Goal: Information Seeking & Learning: Learn about a topic

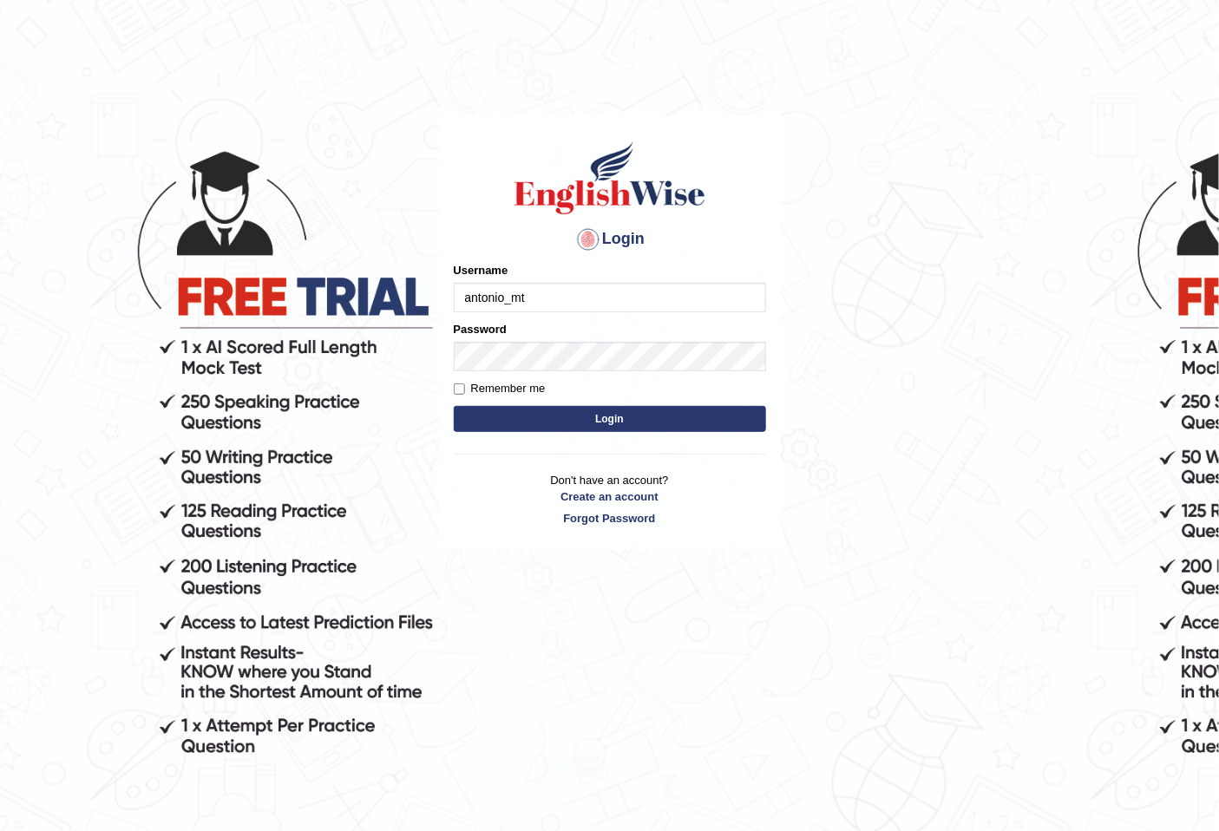
type input "antonio_mt"
click at [502, 417] on button "Login" at bounding box center [610, 419] width 312 height 26
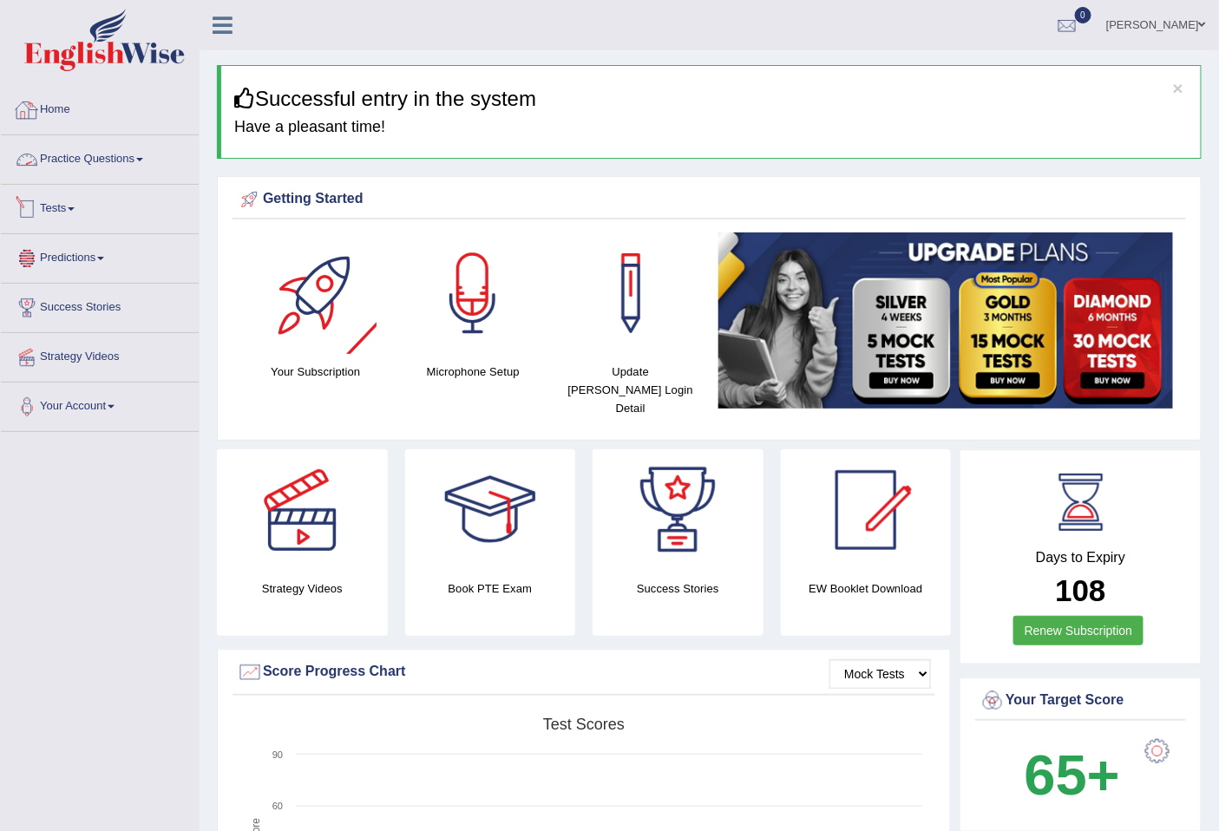
click at [66, 202] on link "Tests" at bounding box center [100, 206] width 198 height 43
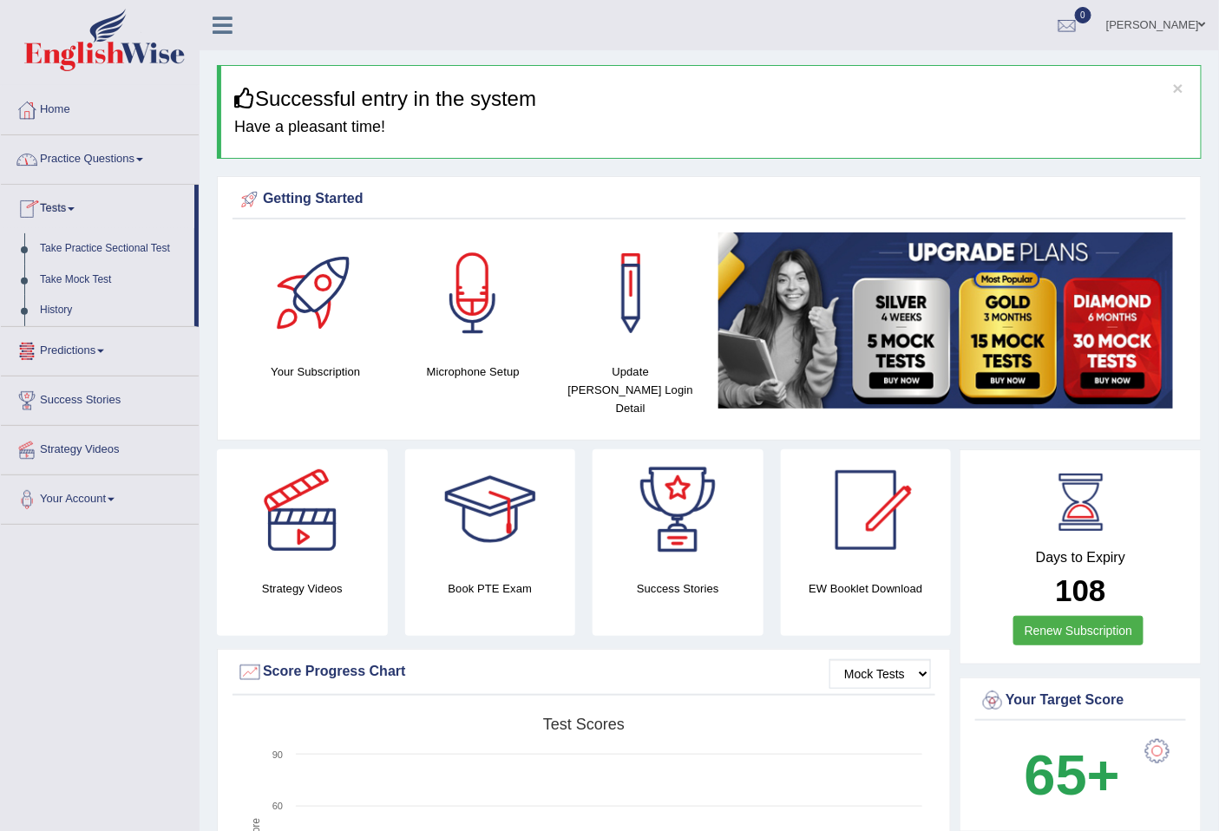
click at [148, 145] on link "Practice Questions" at bounding box center [100, 156] width 198 height 43
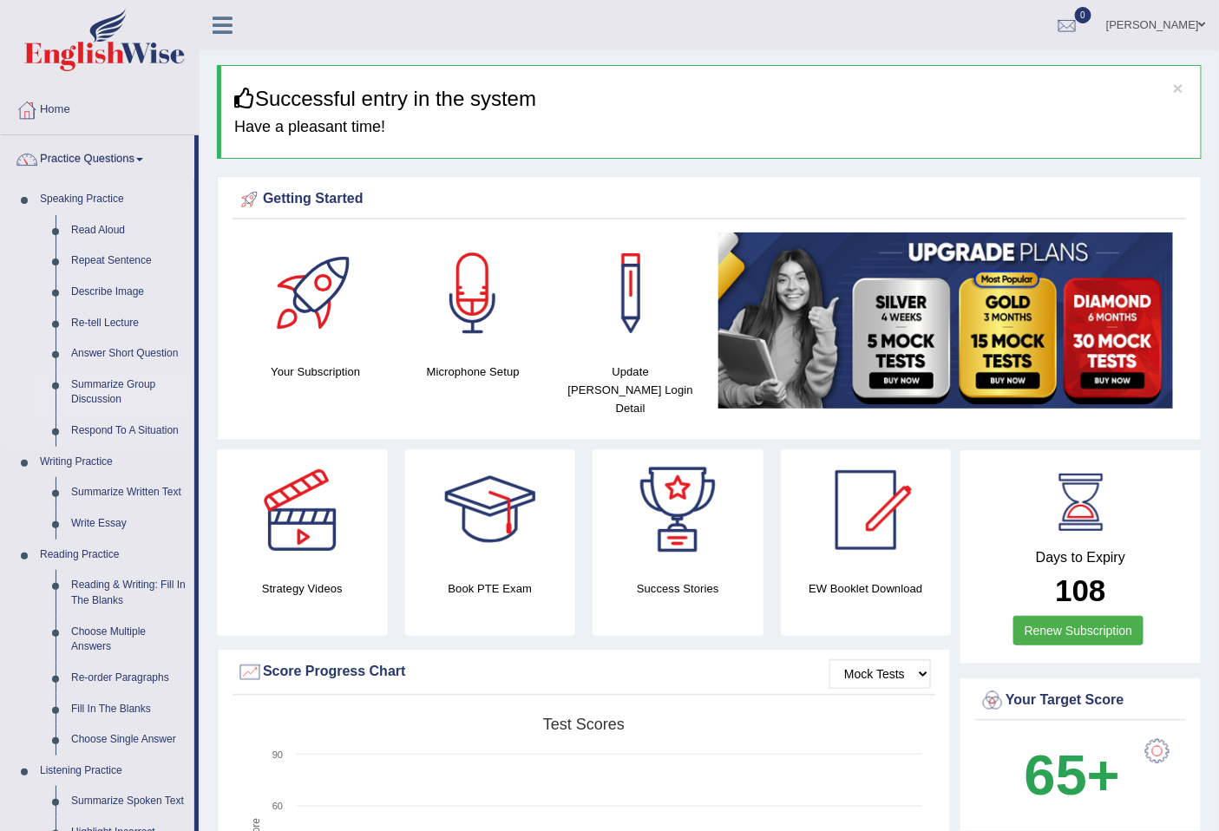
click at [107, 388] on link "Summarize Group Discussion" at bounding box center [128, 393] width 131 height 46
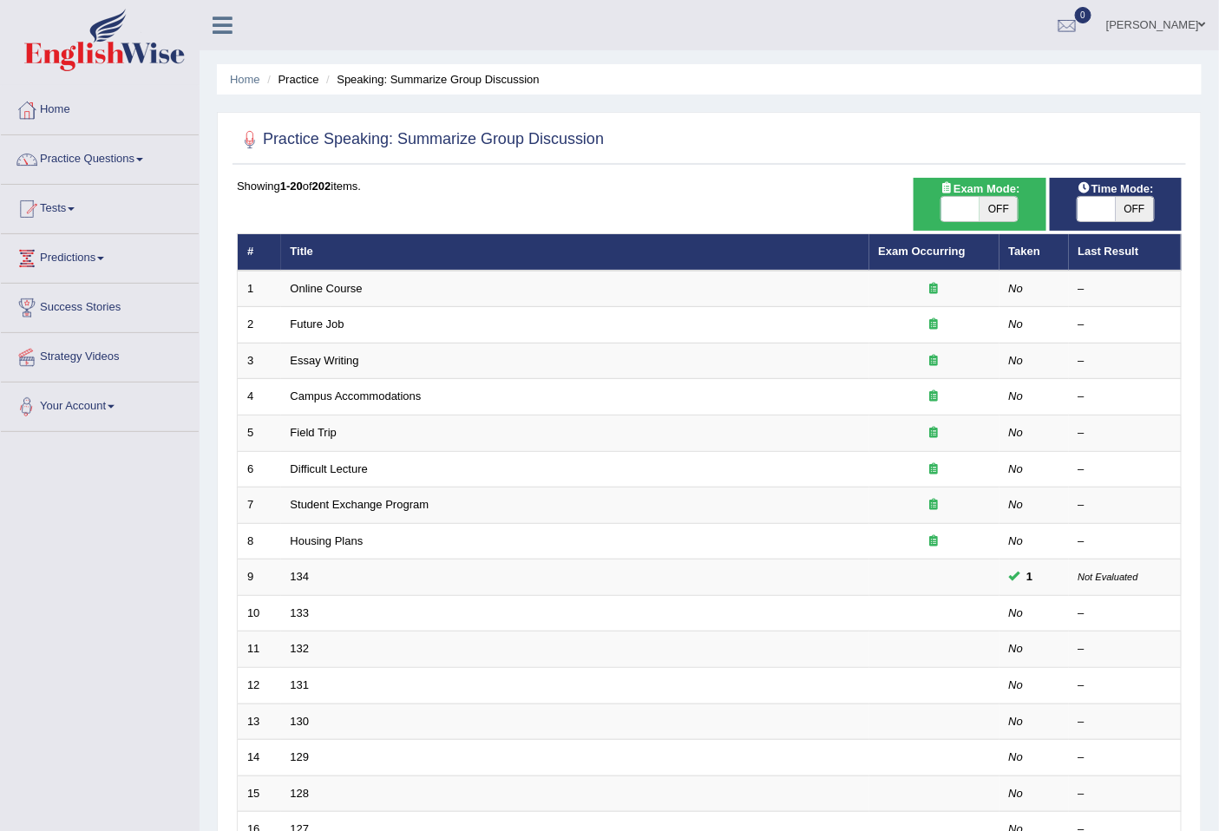
click at [926, 239] on th "Exam Occurring" at bounding box center [934, 252] width 130 height 36
click at [929, 257] on th "Exam Occurring" at bounding box center [934, 252] width 130 height 36
click at [933, 247] on link "Exam Occurring" at bounding box center [922, 251] width 87 height 13
click at [921, 248] on link "Exam Occurring" at bounding box center [922, 251] width 87 height 13
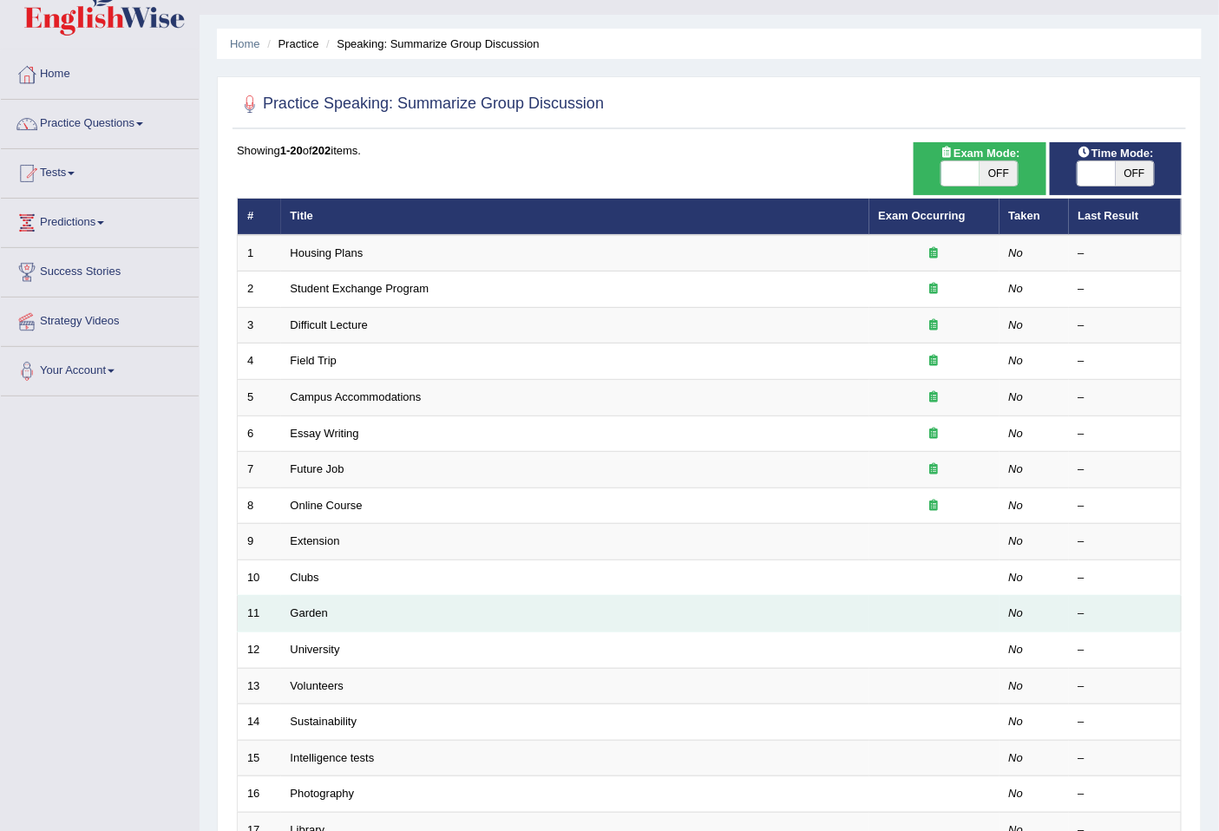
scroll to position [317, 0]
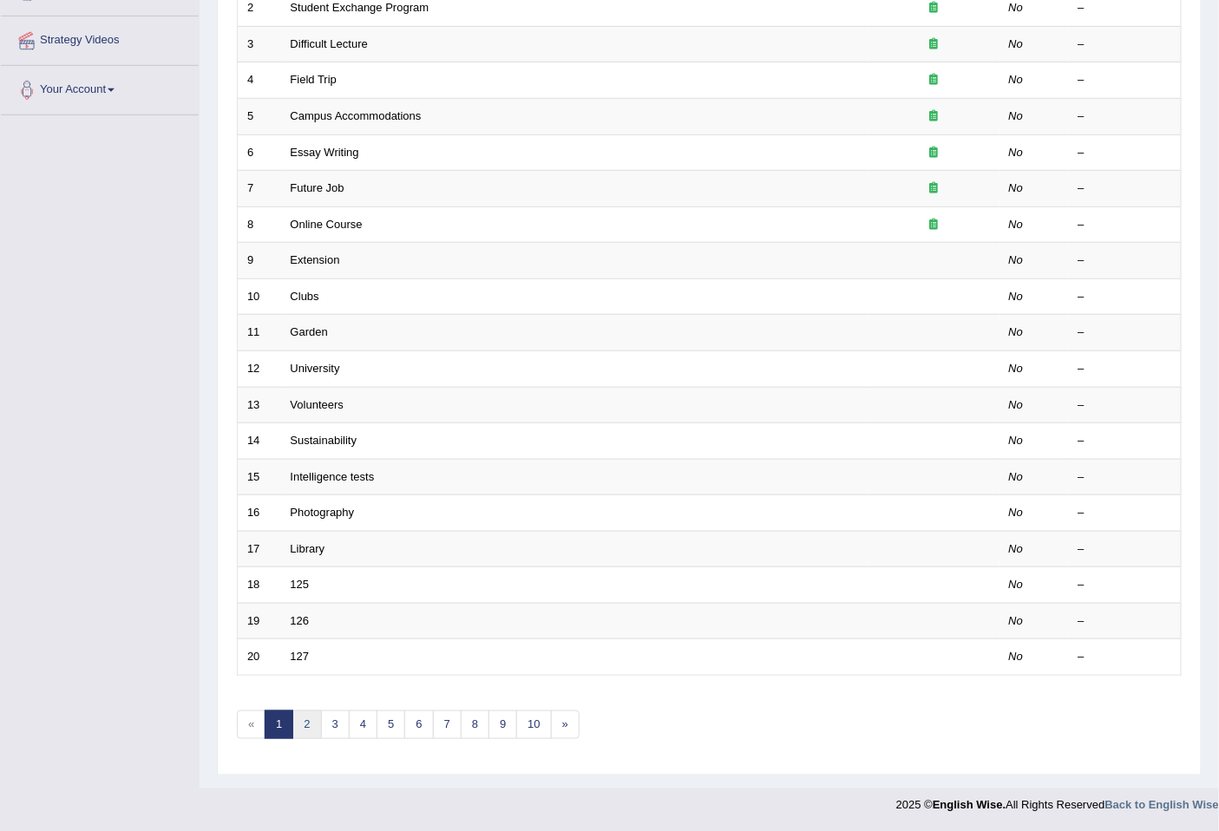
click at [312, 717] on link "2" at bounding box center [306, 725] width 29 height 29
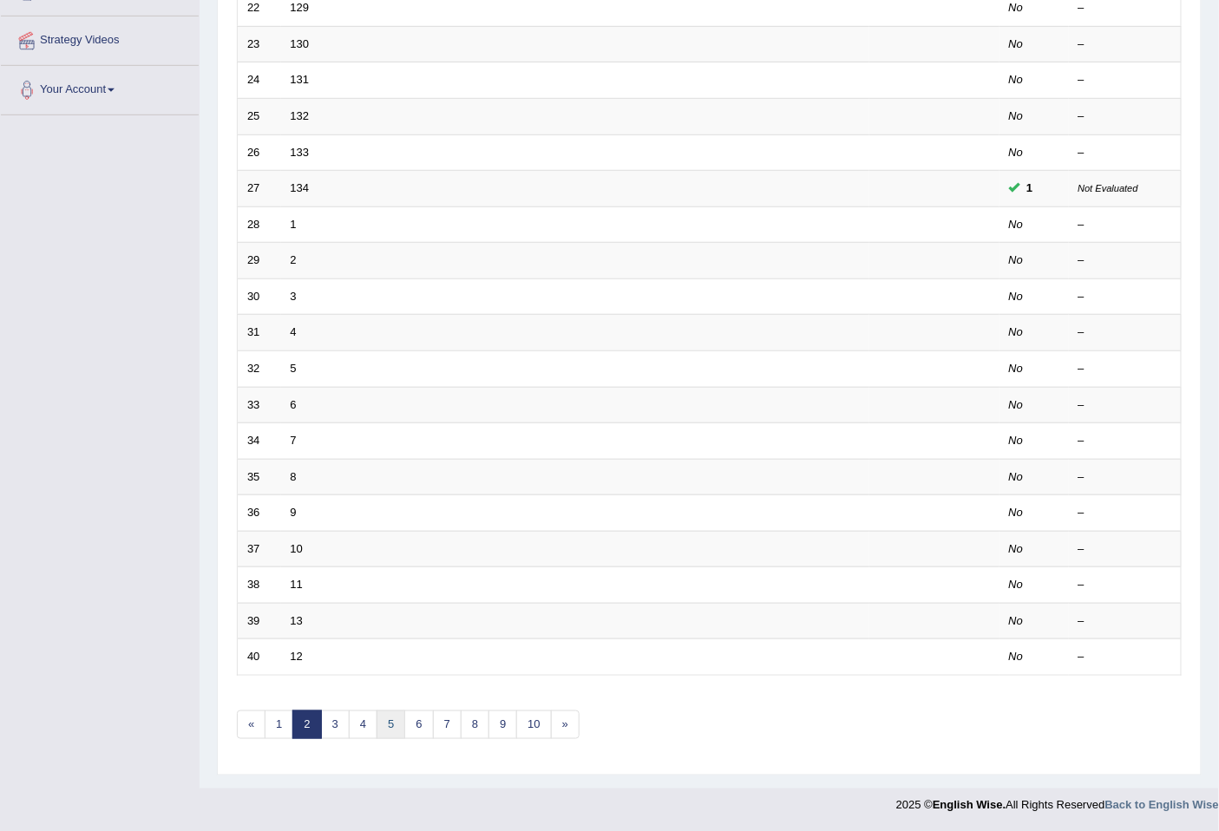
click at [399, 715] on link "5" at bounding box center [391, 725] width 29 height 29
click at [272, 723] on link "1" at bounding box center [279, 725] width 29 height 29
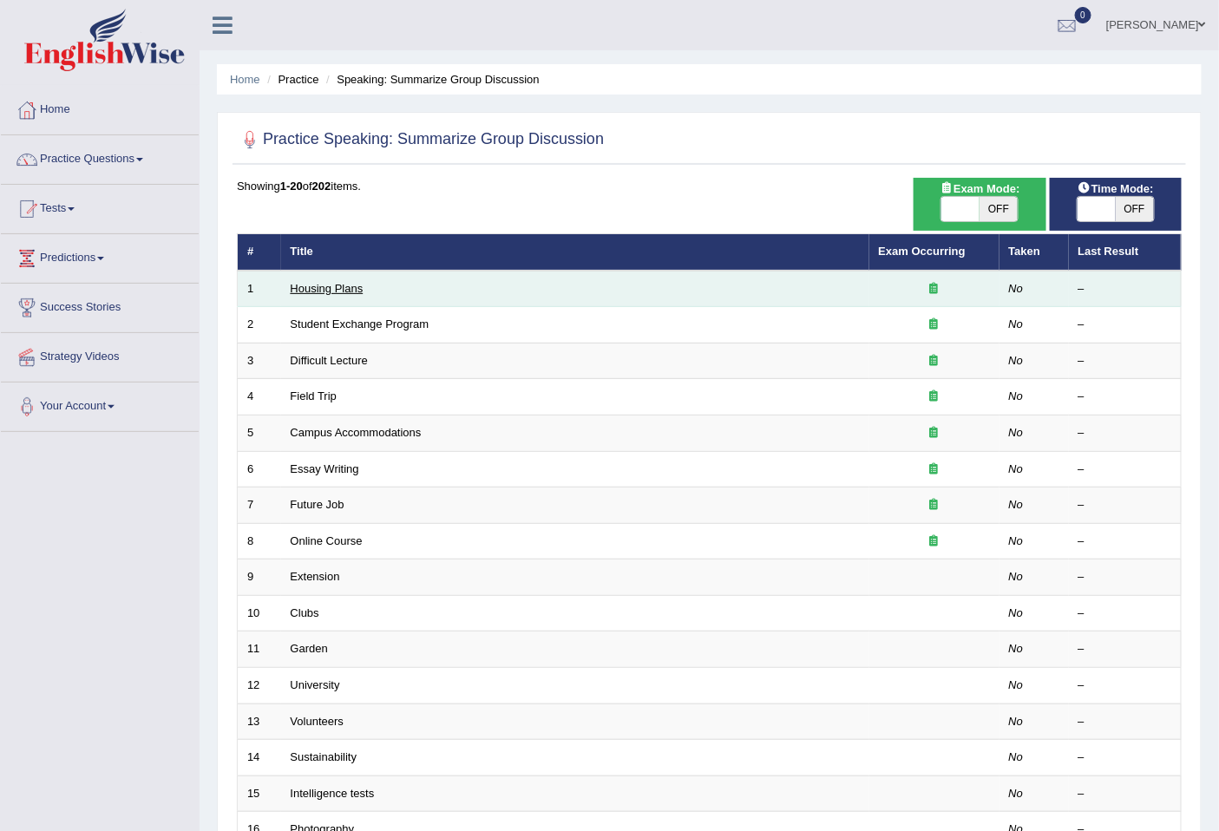
click at [350, 287] on link "Housing Plans" at bounding box center [327, 288] width 73 height 13
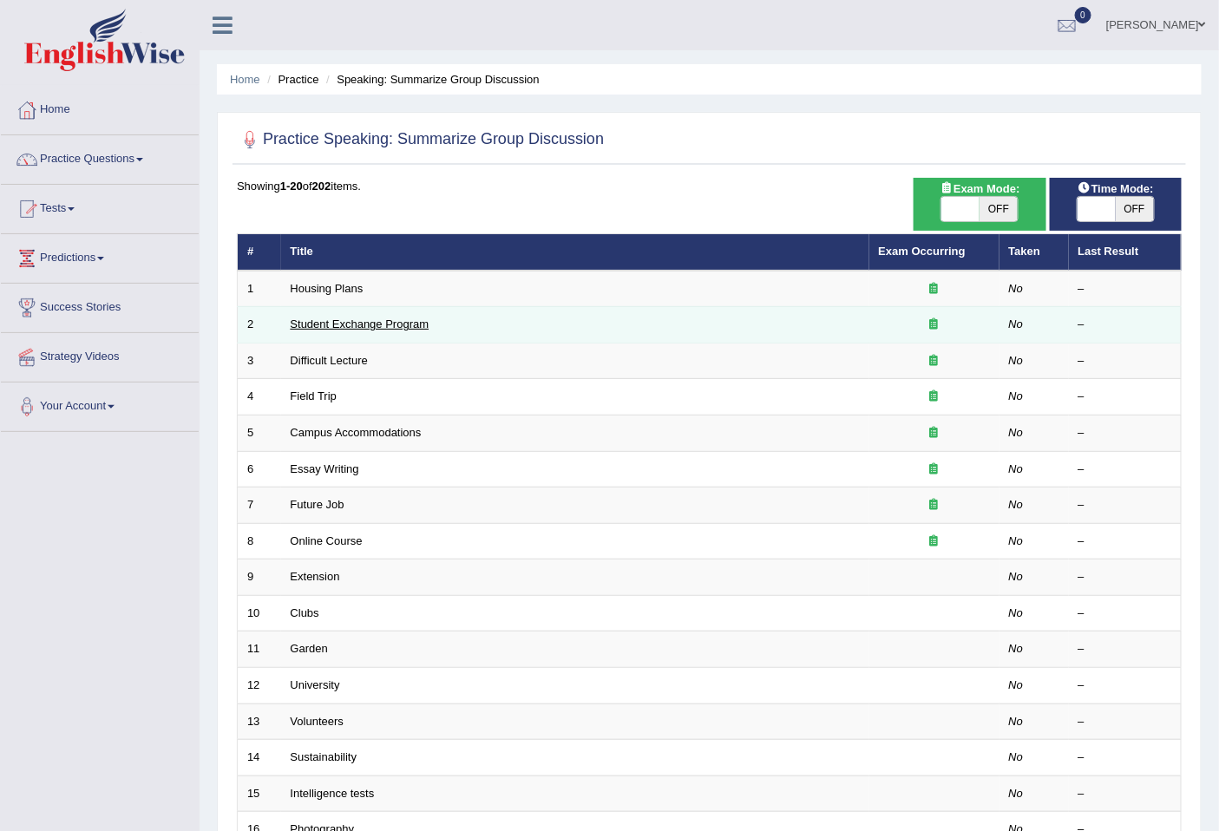
click at [401, 323] on link "Student Exchange Program" at bounding box center [360, 324] width 139 height 13
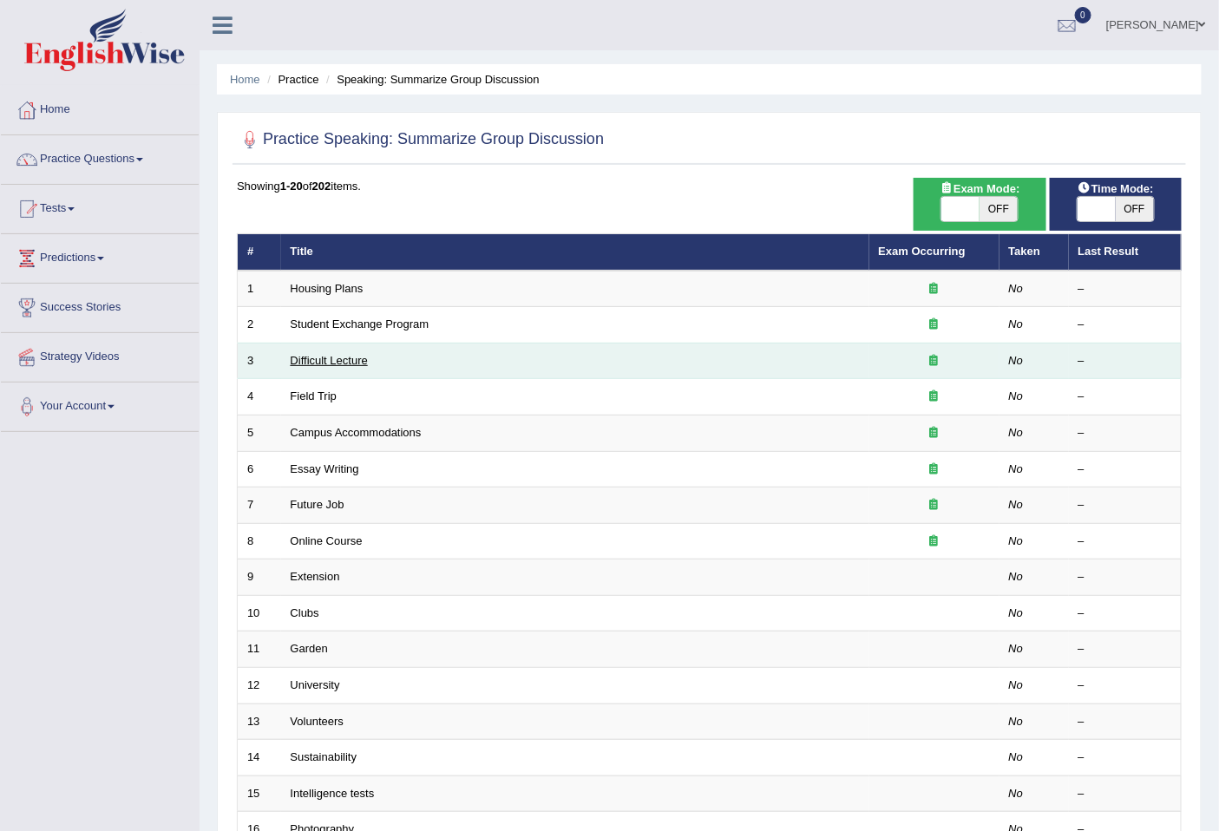
click at [359, 360] on link "Difficult Lecture" at bounding box center [329, 360] width 77 height 13
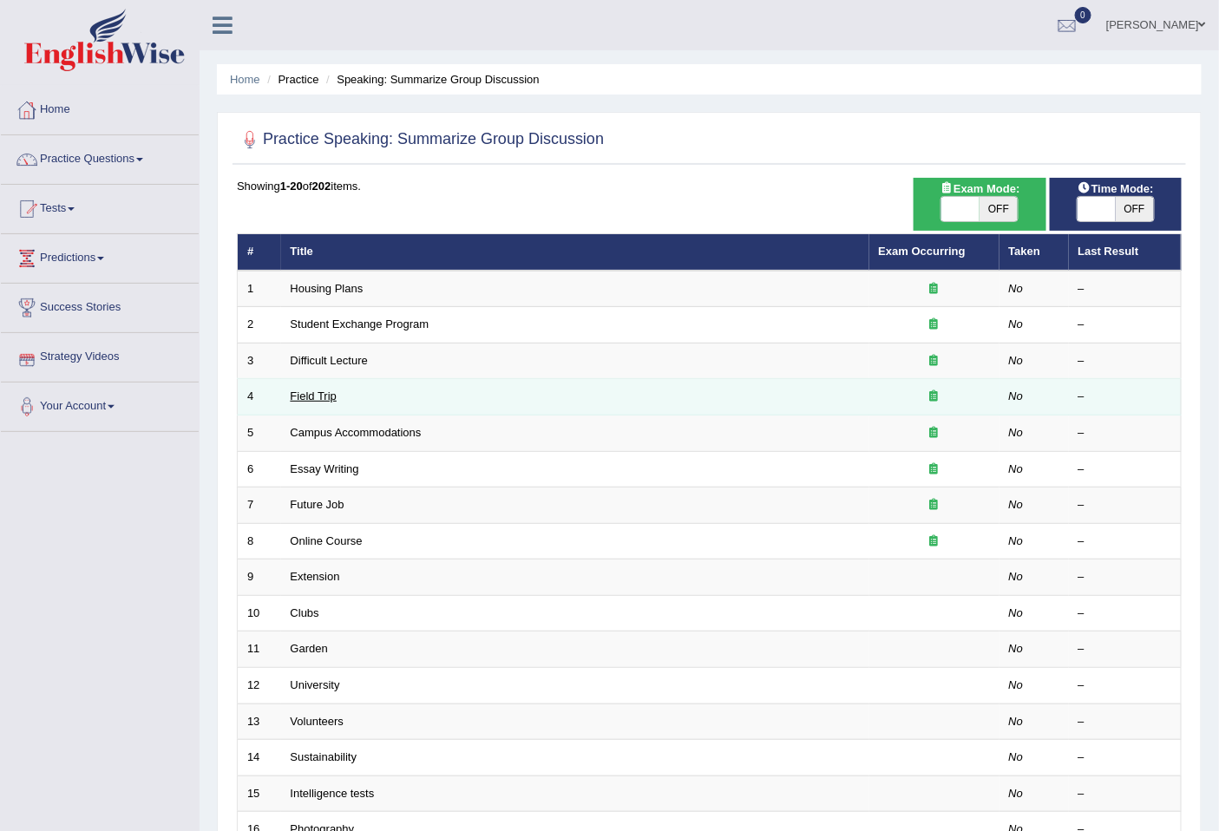
click at [306, 395] on link "Field Trip" at bounding box center [314, 396] width 46 height 13
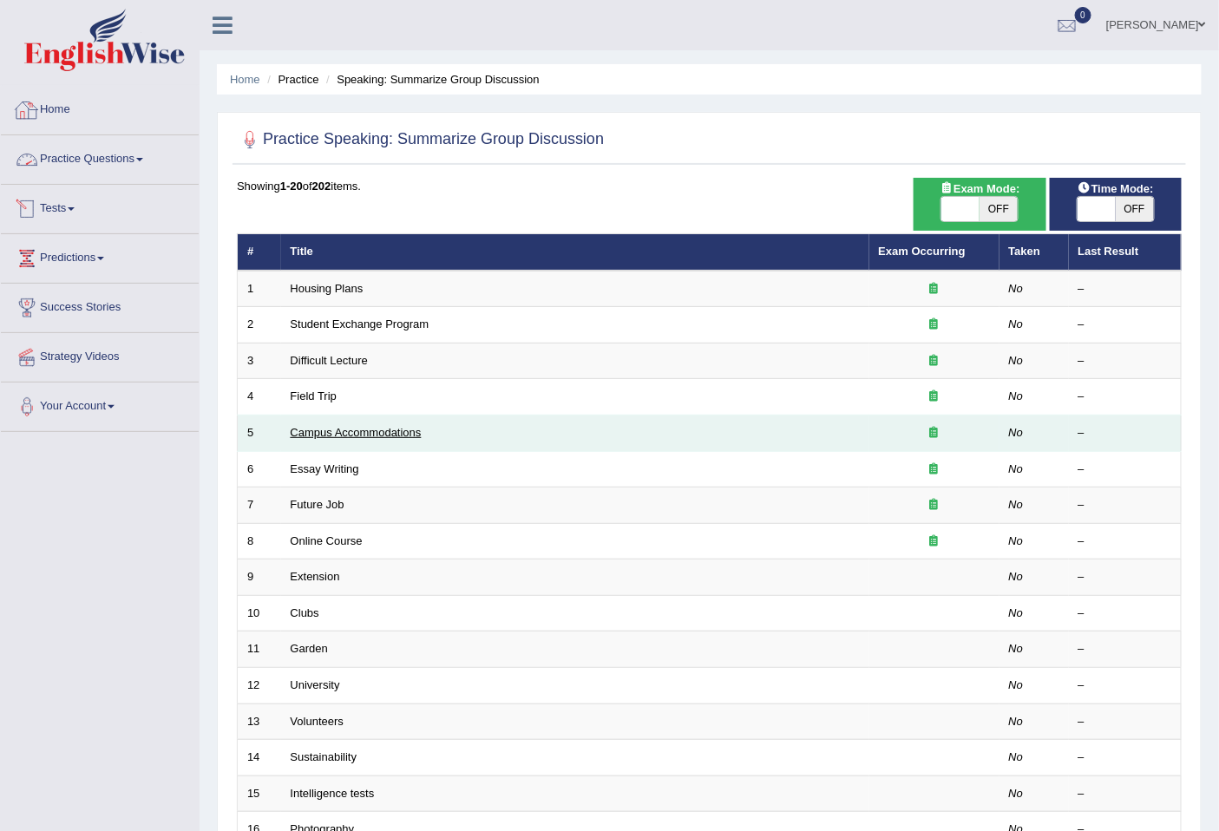
click at [364, 436] on link "Campus Accommodations" at bounding box center [356, 432] width 131 height 13
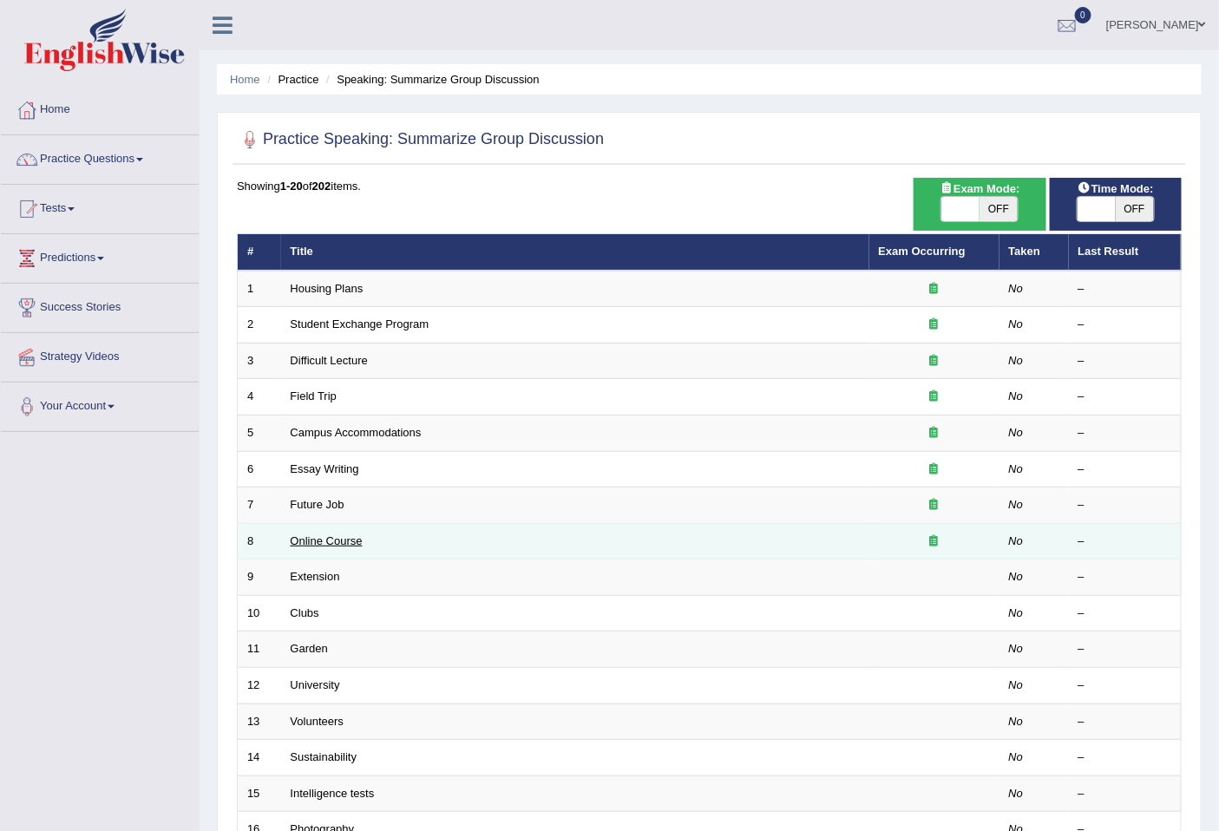
click at [341, 541] on link "Online Course" at bounding box center [327, 541] width 72 height 13
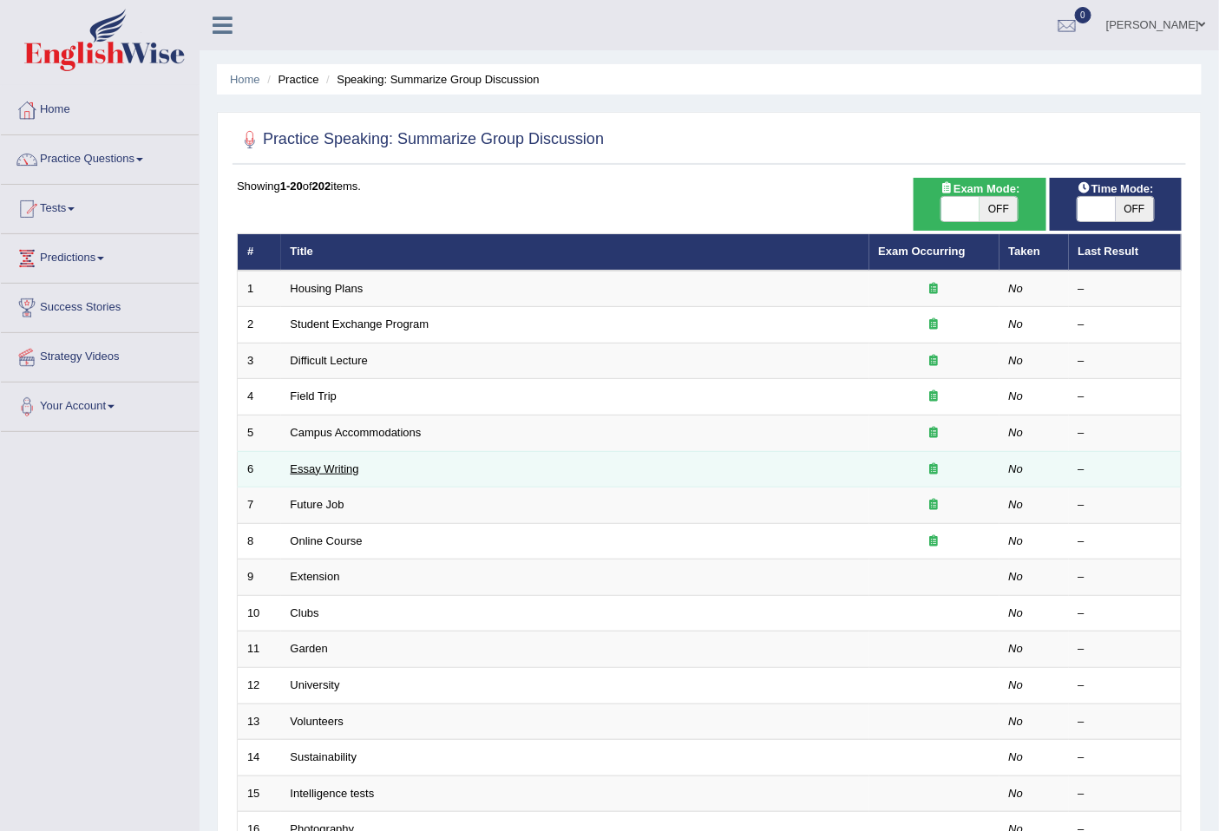
click at [338, 467] on link "Essay Writing" at bounding box center [325, 468] width 69 height 13
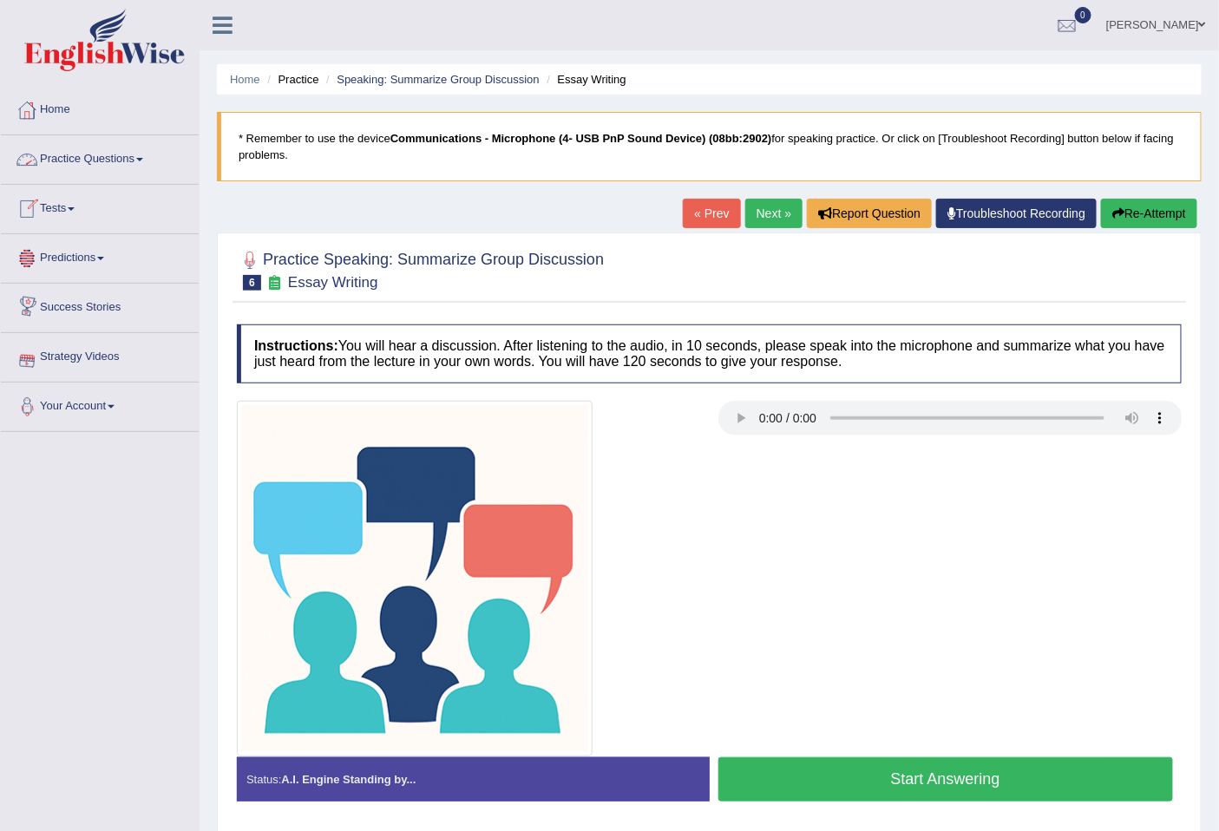
click at [73, 207] on span at bounding box center [71, 208] width 7 height 3
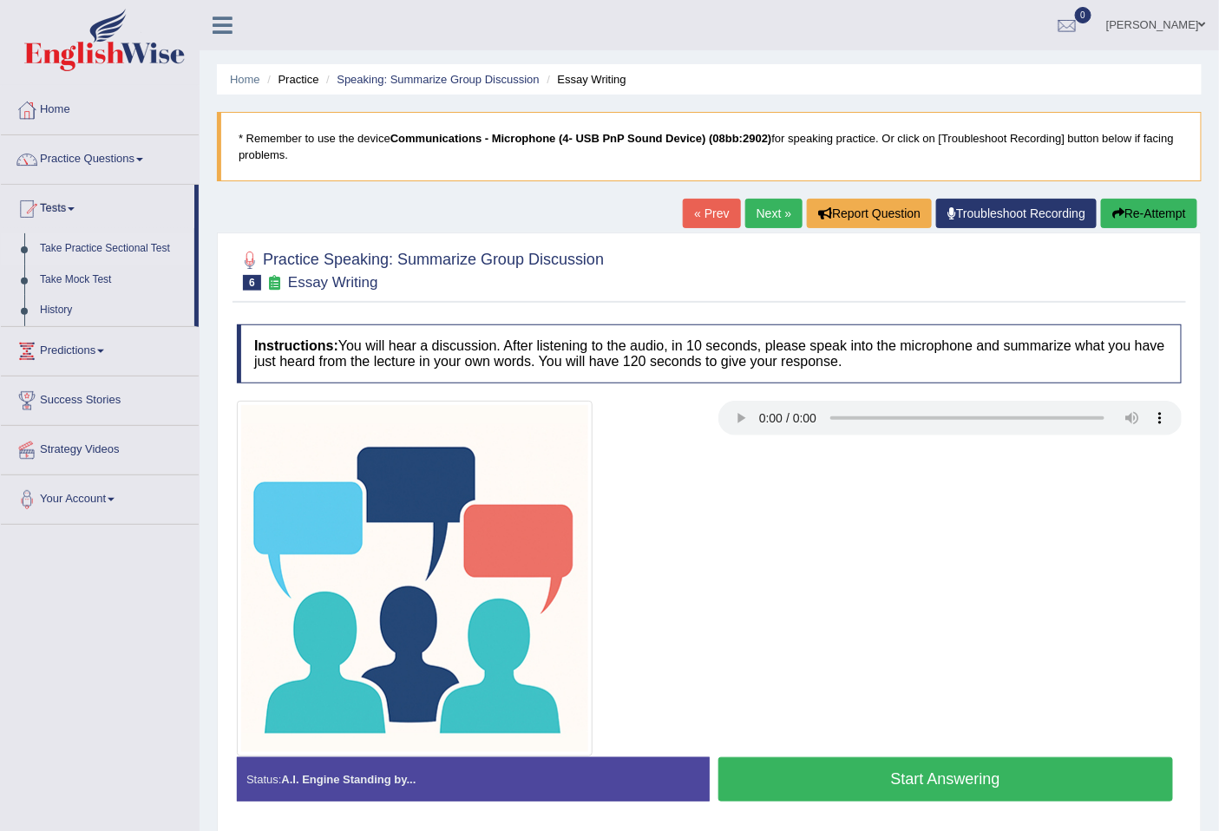
click at [82, 245] on link "Take Practice Sectional Test" at bounding box center [113, 248] width 162 height 31
